Goal: Task Accomplishment & Management: Manage account settings

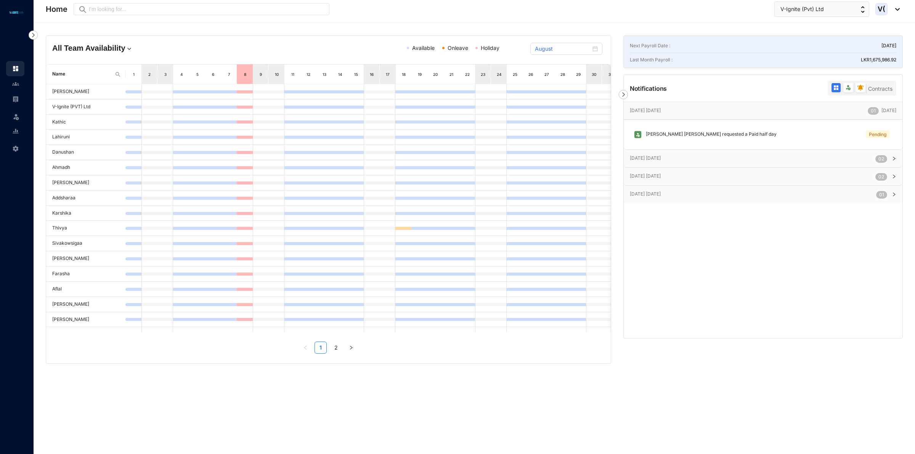
click at [833, 162] on p "[DATE] [DATE]" at bounding box center [753, 158] width 246 height 8
click at [794, 161] on p "[DATE] [DATE]" at bounding box center [753, 158] width 246 height 8
click at [628, 93] on div "Notifications Contracts" at bounding box center [763, 88] width 279 height 27
click at [836, 87] on img at bounding box center [836, 88] width 6 height 6
click at [830, 89] on input "radio" at bounding box center [830, 89] width 0 height 0
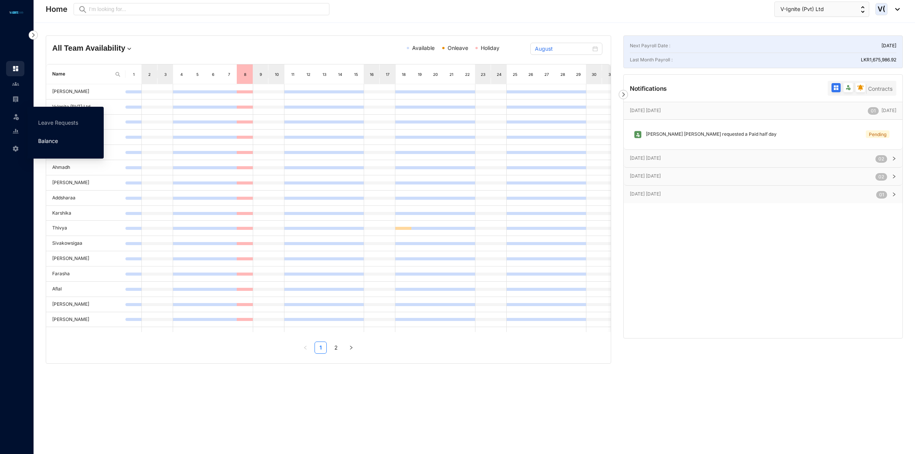
click at [45, 138] on link "Balance" at bounding box center [48, 141] width 20 height 6
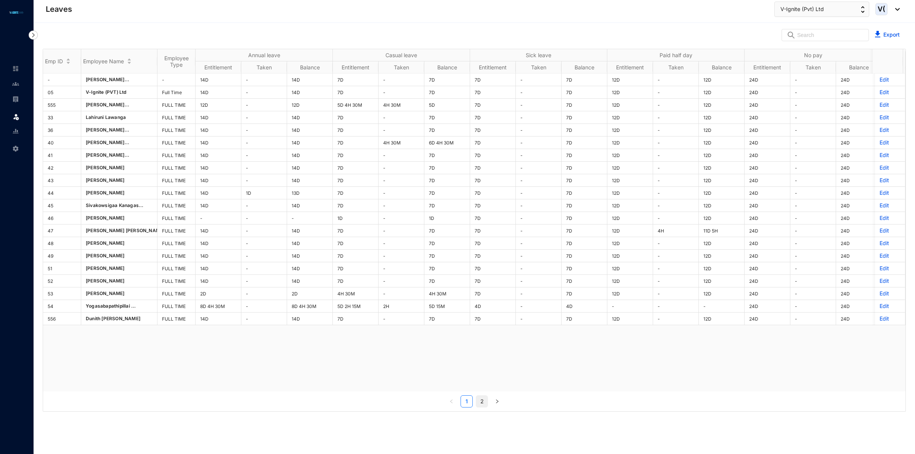
click at [481, 403] on link "2" at bounding box center [481, 401] width 11 height 11
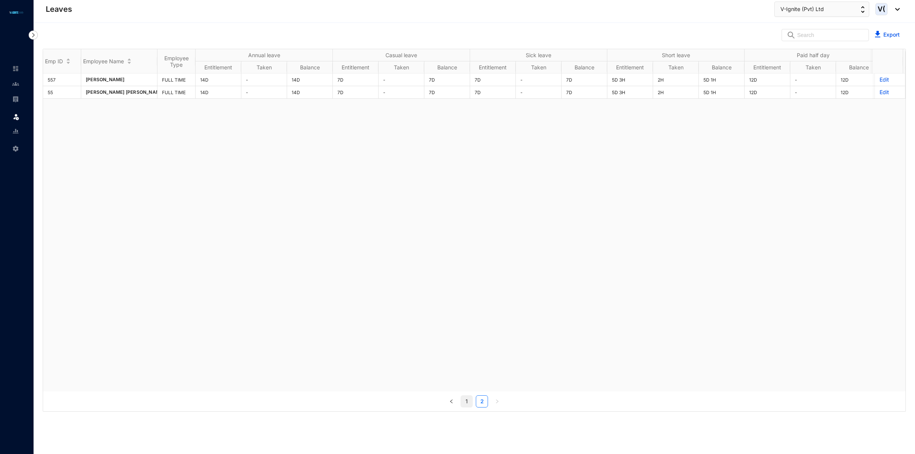
click at [464, 401] on link "1" at bounding box center [466, 401] width 11 height 11
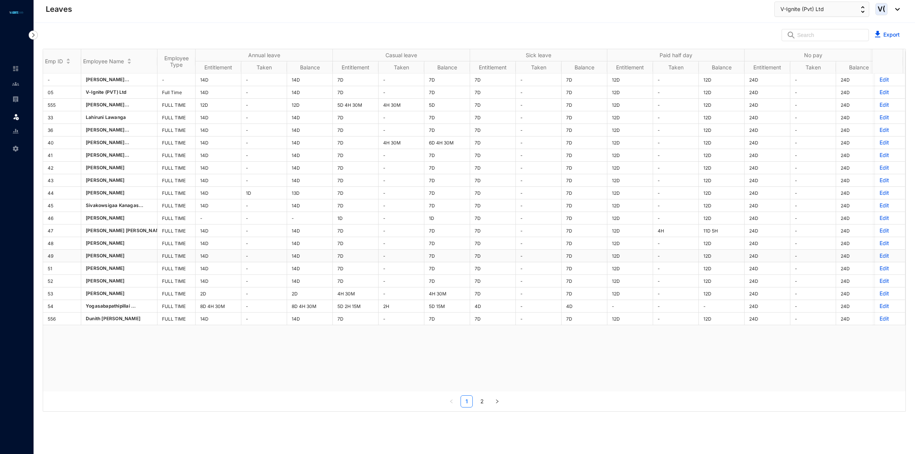
click at [880, 259] on p "Edit" at bounding box center [890, 256] width 21 height 8
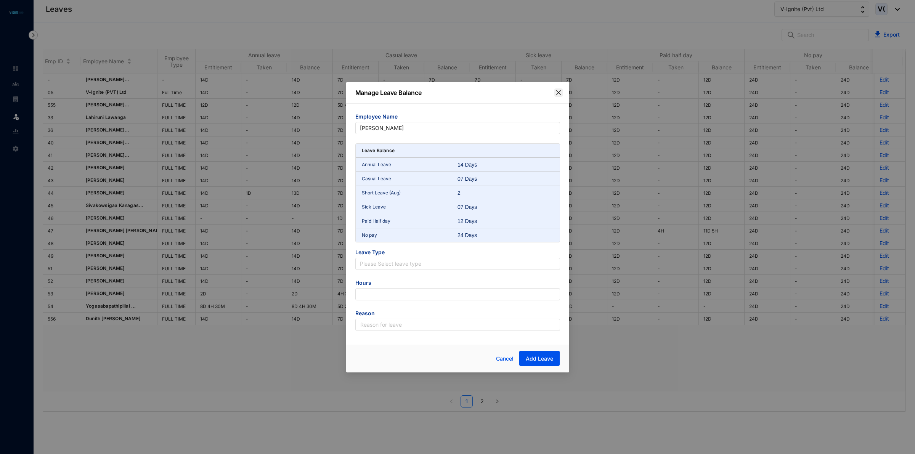
click at [561, 90] on icon "close" at bounding box center [559, 93] width 6 height 6
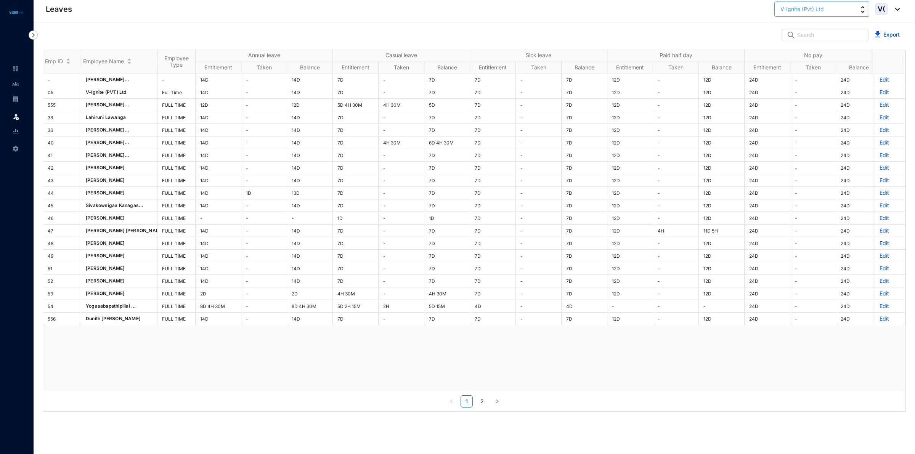
click at [845, 11] on button "V-Ignite (Pvt) Ltd" at bounding box center [822, 9] width 95 height 15
click at [632, 11] on div "Leaves V-Ignite (Pvt) Ltd V(" at bounding box center [473, 9] width 854 height 15
click at [12, 81] on img at bounding box center [15, 83] width 7 height 7
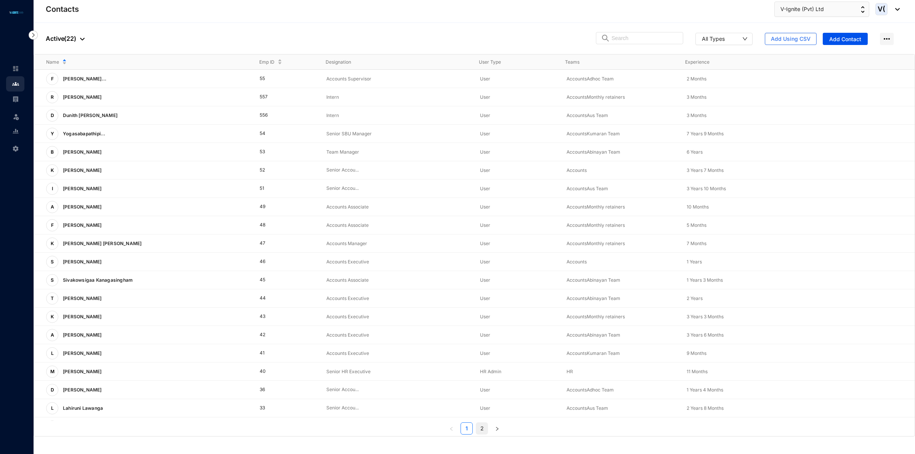
click at [482, 429] on link "2" at bounding box center [481, 428] width 11 height 11
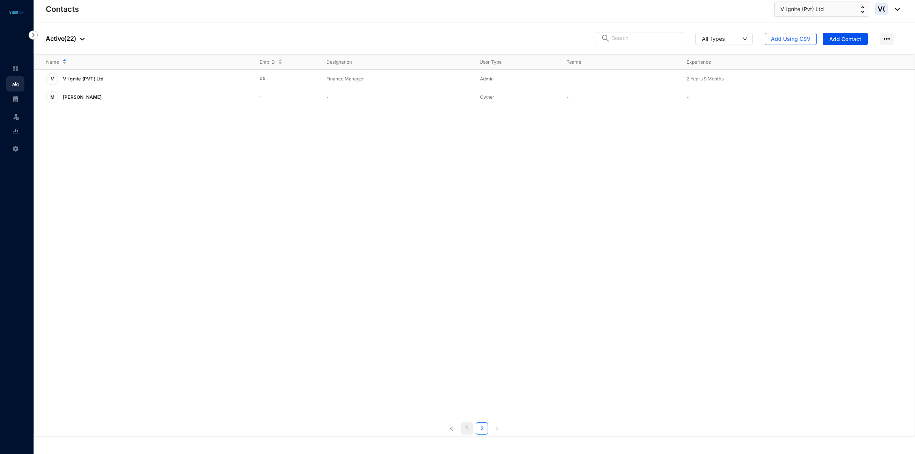
click at [466, 431] on link "1" at bounding box center [466, 428] width 11 height 11
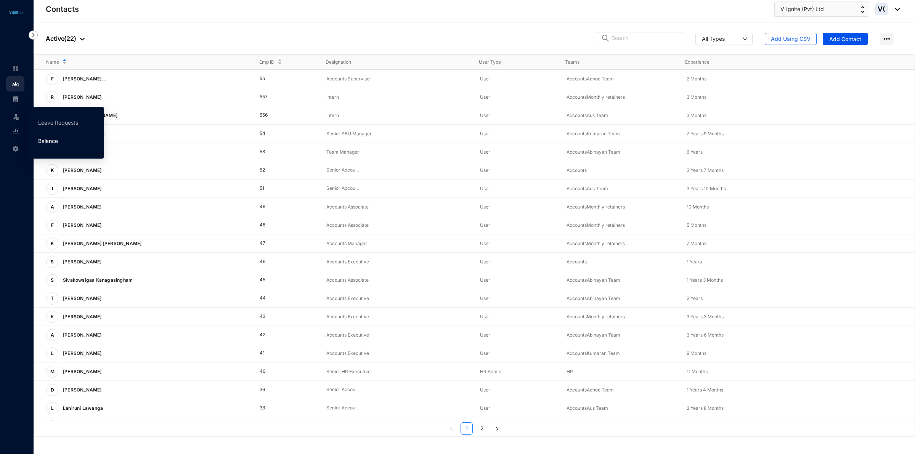
click at [48, 138] on link "Balance" at bounding box center [48, 141] width 20 height 6
